Goal: Task Accomplishment & Management: Manage account settings

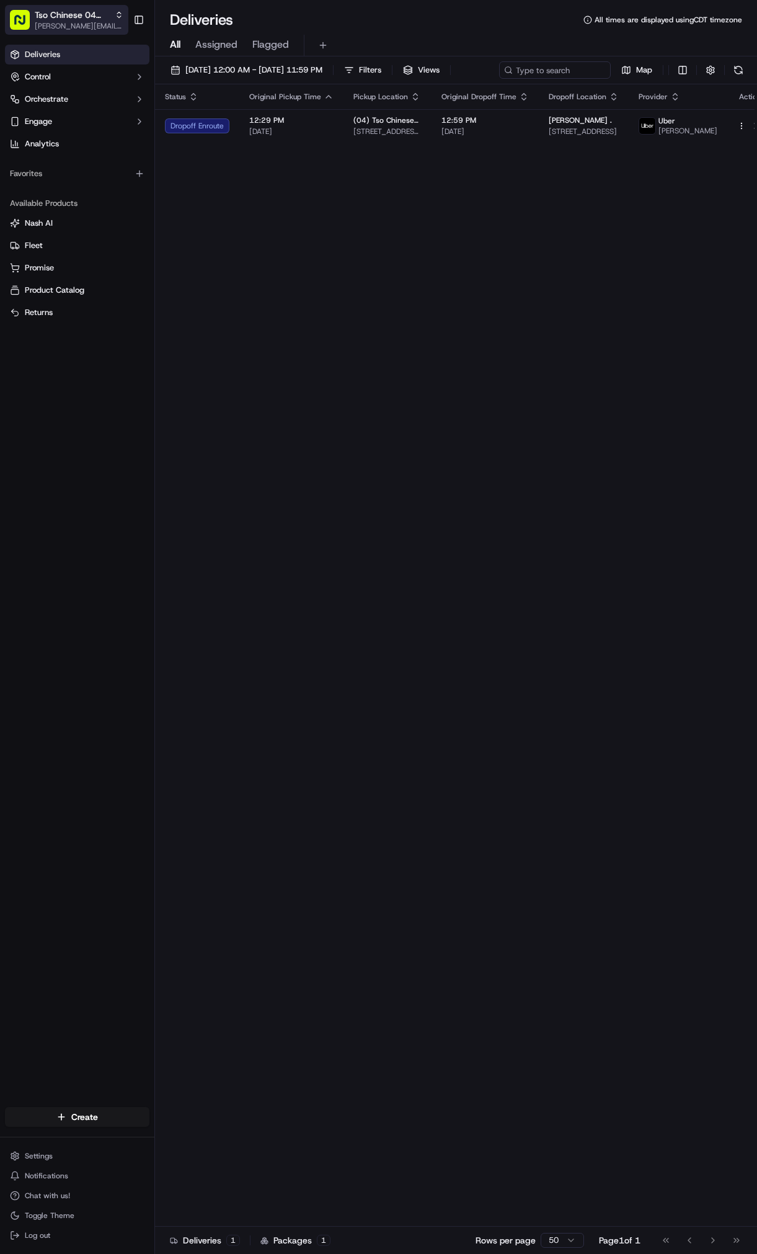
click at [90, 24] on span "[PERSON_NAME][EMAIL_ADDRESS][DOMAIN_NAME]" at bounding box center [79, 26] width 89 height 10
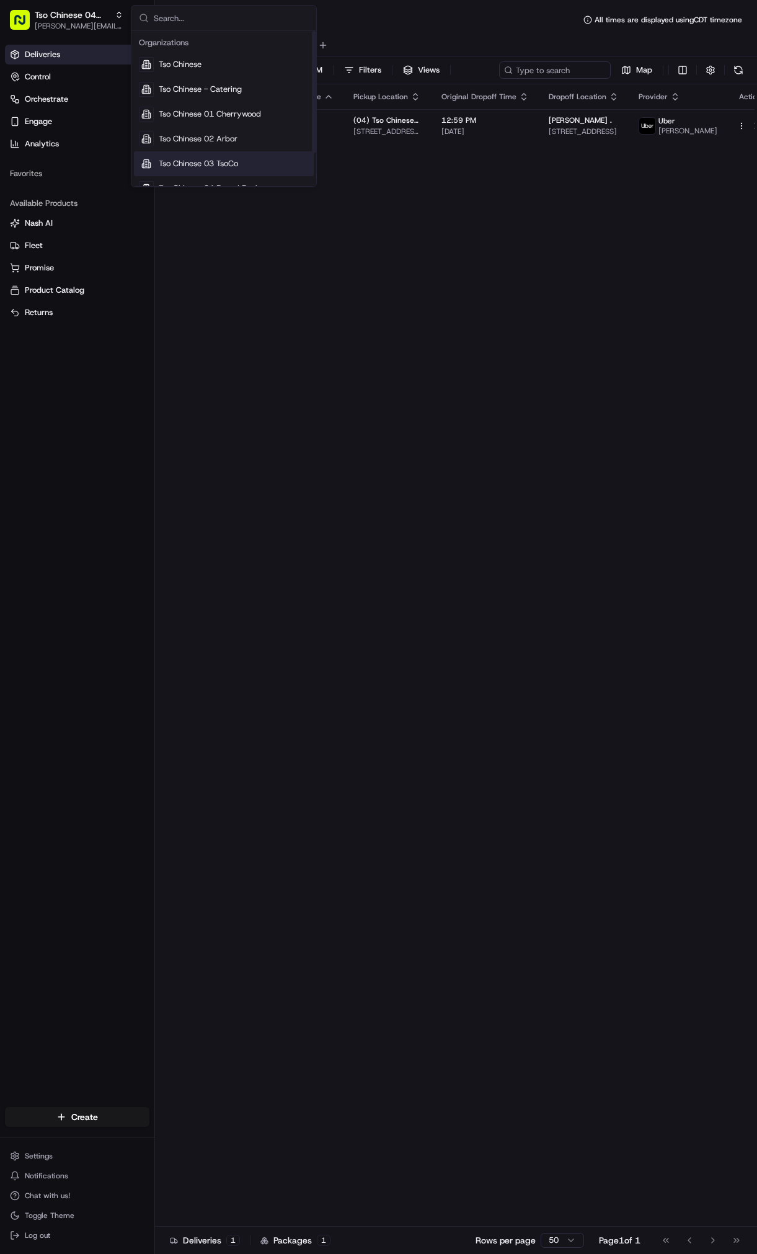
click at [239, 153] on div "Tso Chinese 03 TsoCo" at bounding box center [224, 163] width 180 height 25
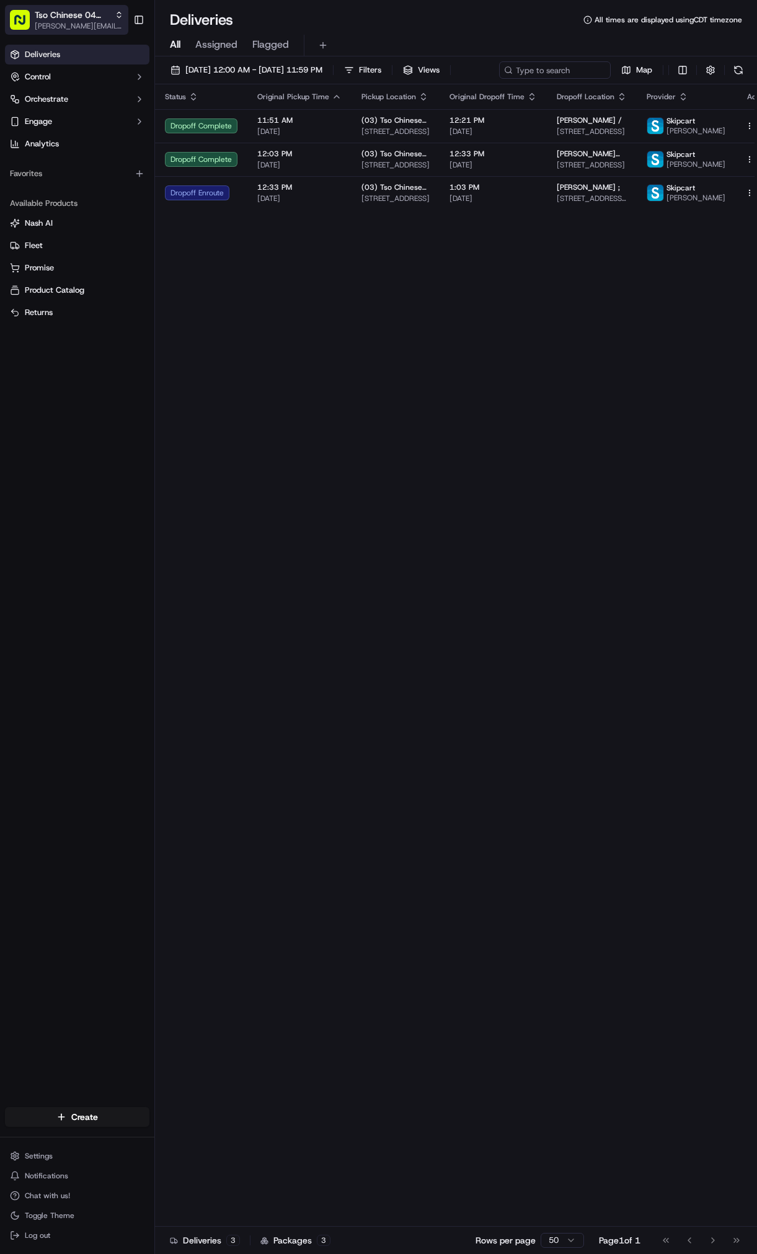
click at [100, 27] on span "[PERSON_NAME][EMAIL_ADDRESS][DOMAIN_NAME]" at bounding box center [79, 26] width 89 height 10
click at [82, 19] on span "Tso Chinese 03 TsoCo" at bounding box center [72, 15] width 75 height 12
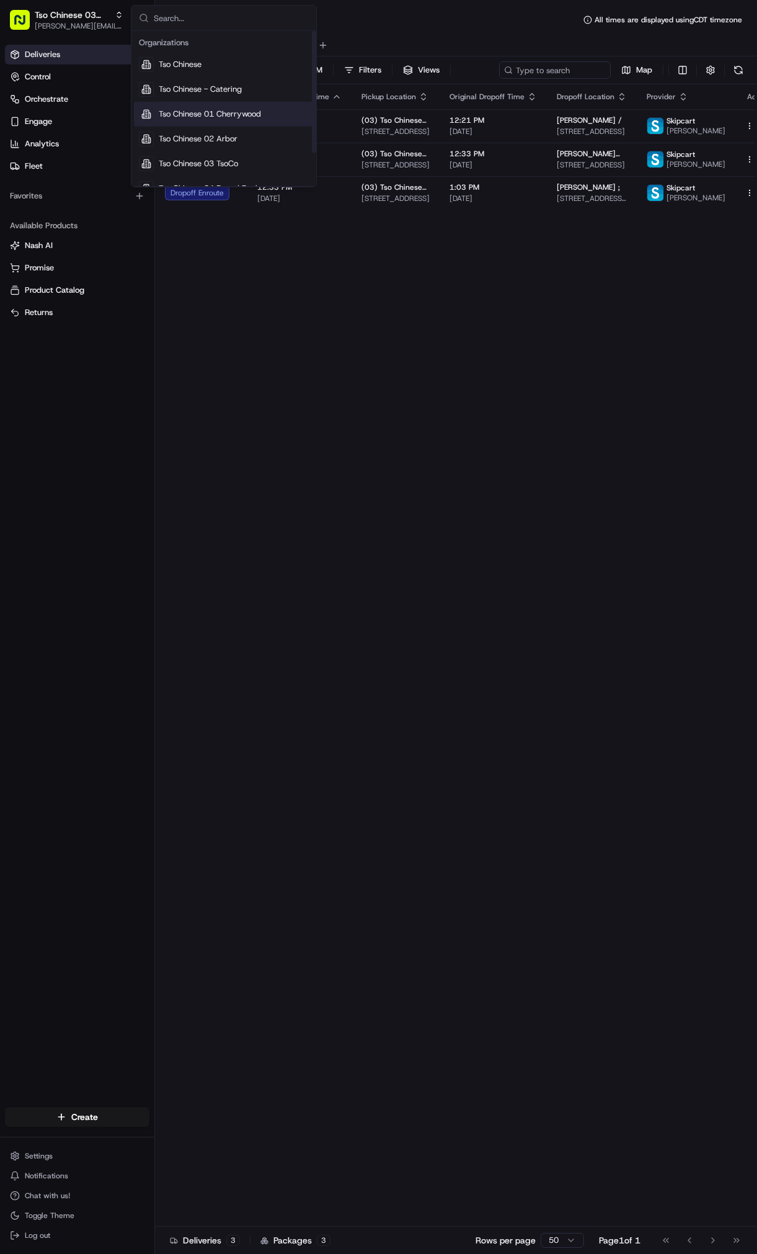
click at [214, 103] on div "Tso Chinese 01 Cherrywood" at bounding box center [224, 114] width 180 height 25
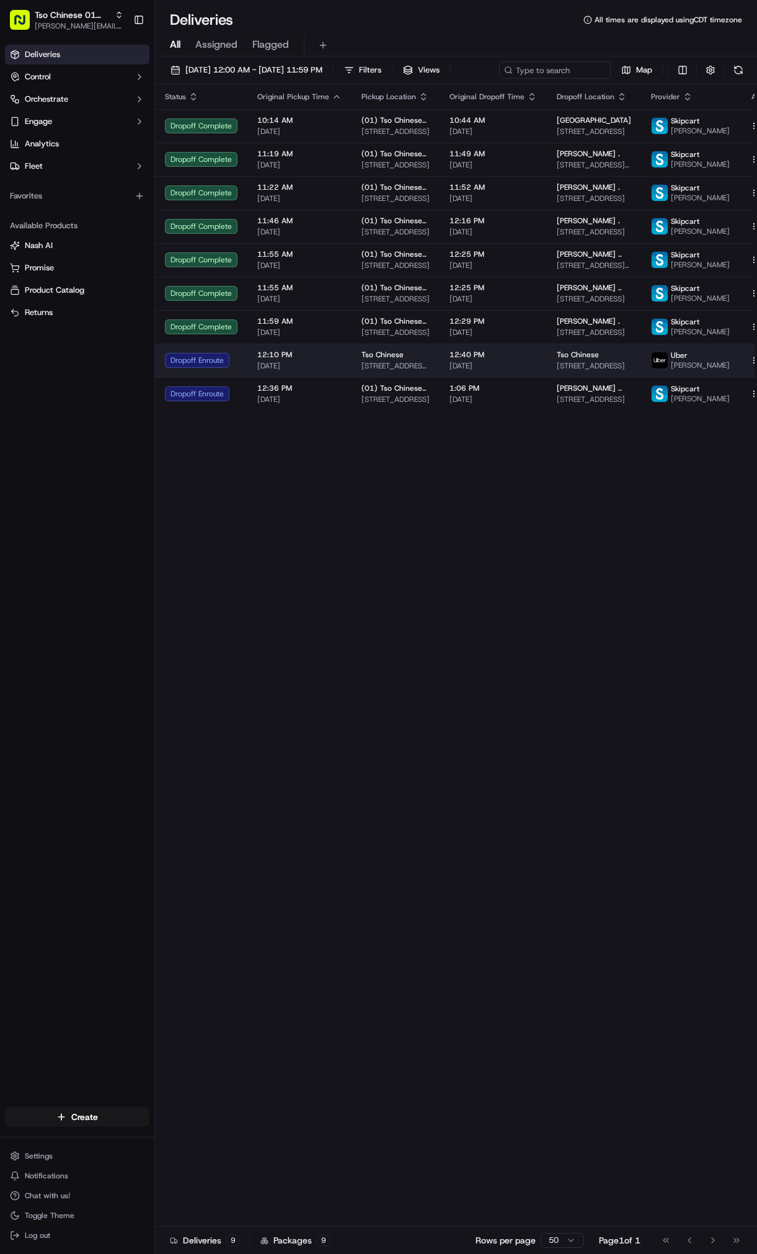
click at [420, 377] on td "Tso Chinese [STREET_ADDRESS][PERSON_NAME]" at bounding box center [396, 360] width 88 height 33
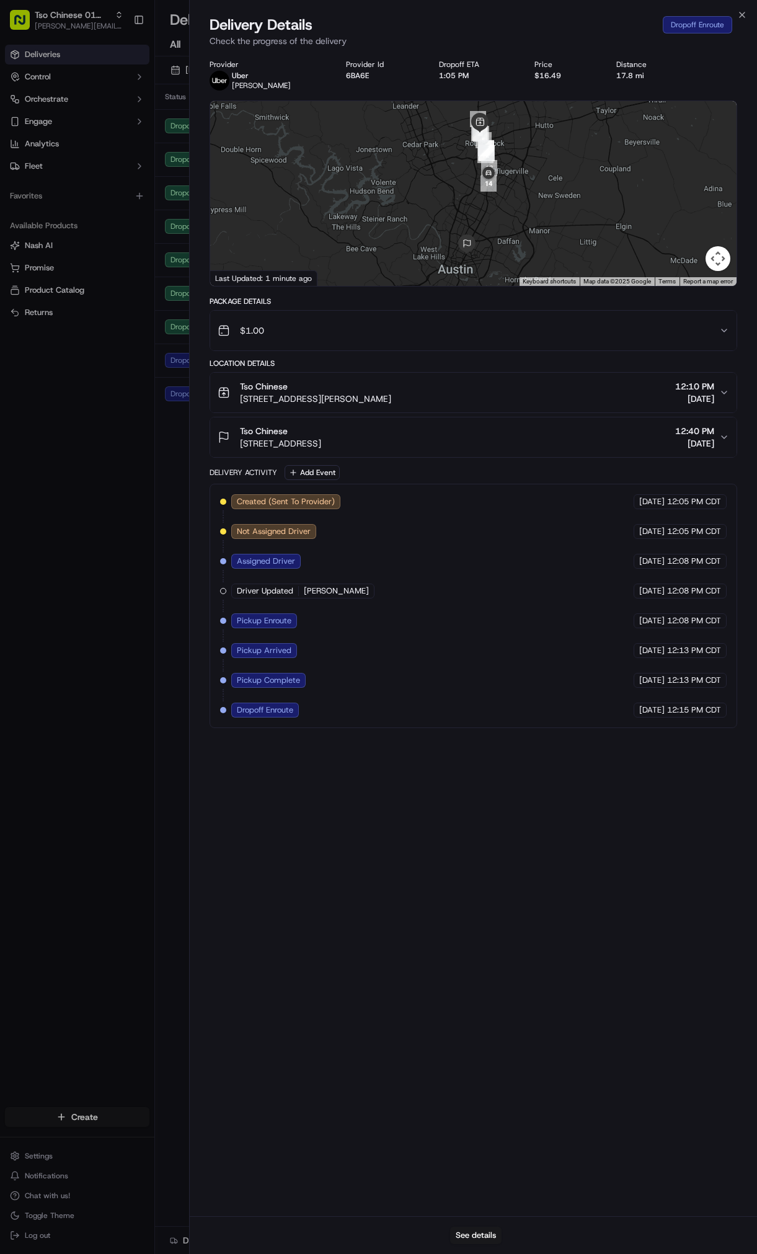
click at [136, 406] on body "Tso Chinese 01 Cherrywood [PERSON_NAME][EMAIL_ADDRESS][DOMAIN_NAME] Toggle Side…" at bounding box center [378, 627] width 757 height 1254
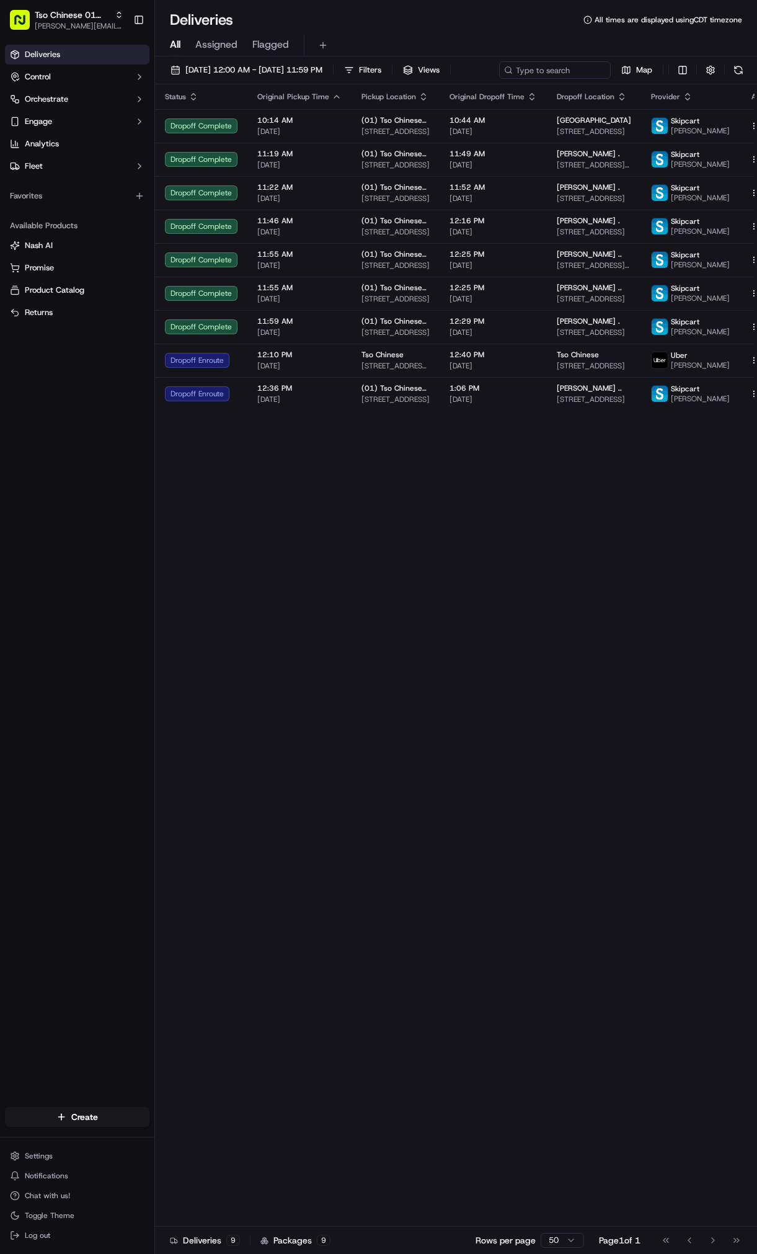
click at [94, 2] on div "Tso Chinese 01 [PERSON_NAME] [PERSON_NAME][EMAIL_ADDRESS][DOMAIN_NAME] Toggle S…" at bounding box center [77, 20] width 154 height 40
click at [96, 14] on span "Tso Chinese 01 Cherrywood" at bounding box center [72, 15] width 75 height 12
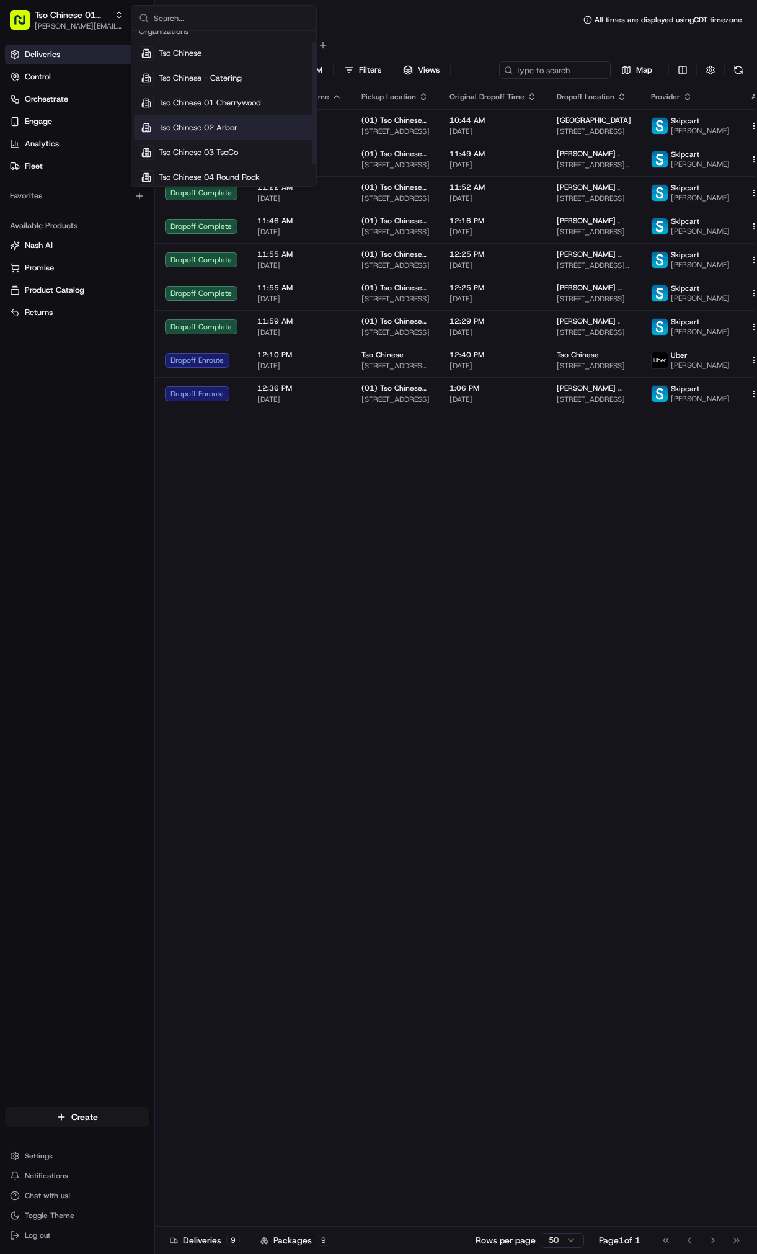
scroll to position [14, 0]
click at [260, 171] on span "Tso Chinese 04 Round Rock" at bounding box center [209, 174] width 101 height 11
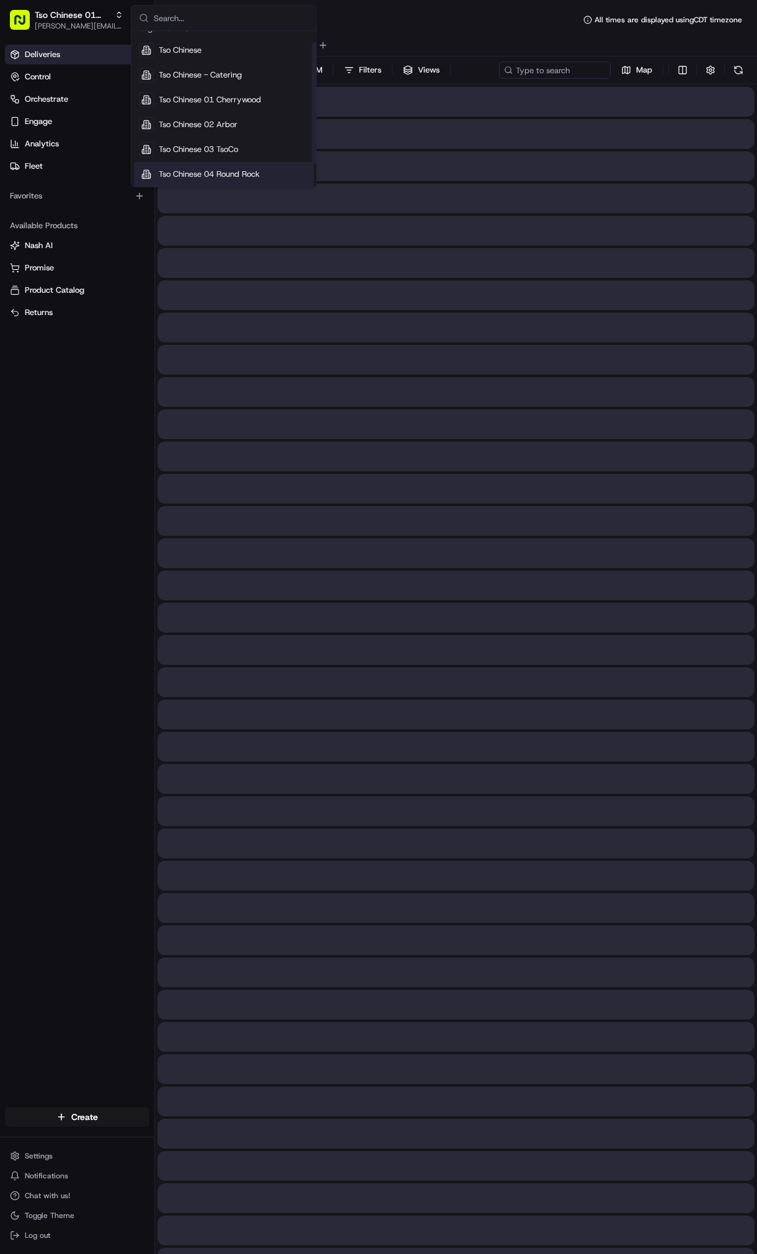
scroll to position [0, 0]
